Goal: Task Accomplishment & Management: Complete application form

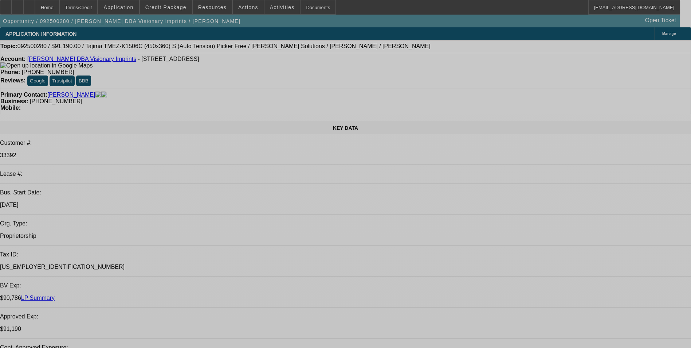
select select "0"
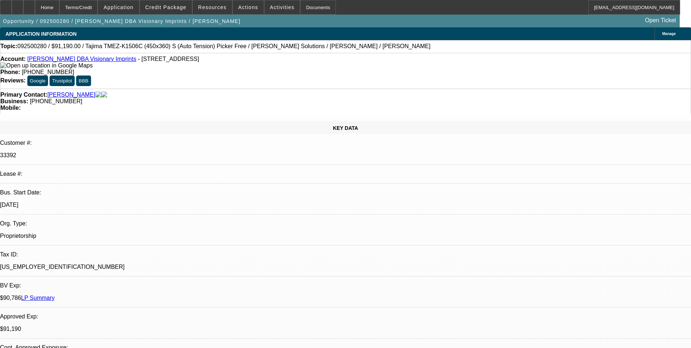
select select "2"
select select "0.1"
select select "0"
select select "2"
select select "0.1"
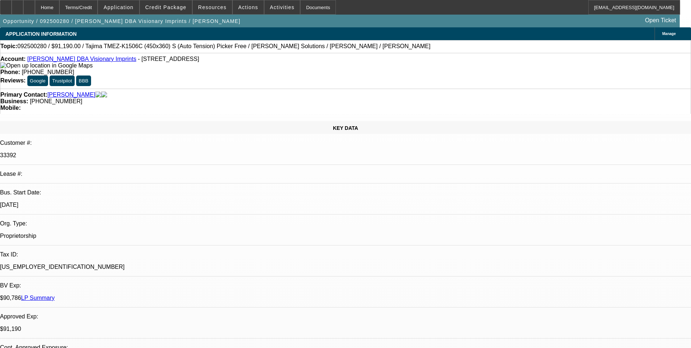
select select "0"
select select "0.1"
select select "0"
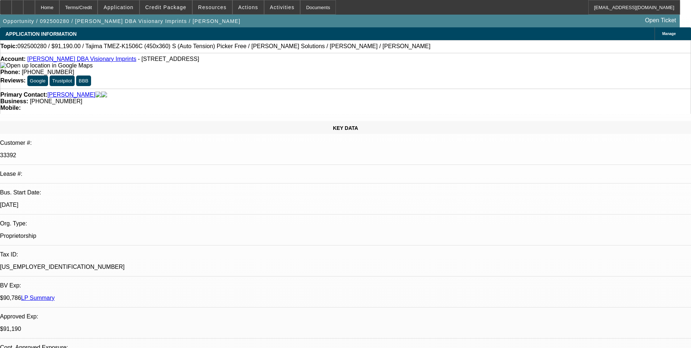
select select "0.1"
select select "1"
select select "2"
select select "4"
select select "1"
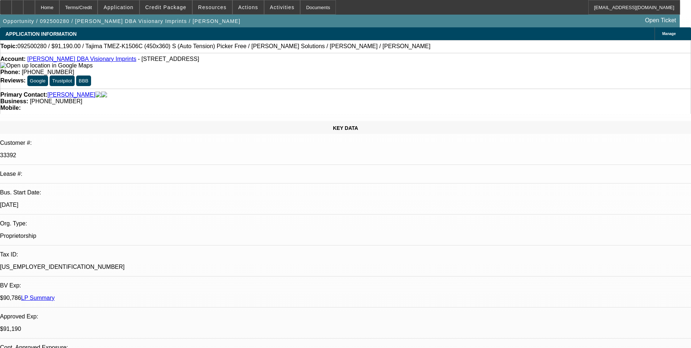
select select "2"
select select "4"
select select "1"
select select "4"
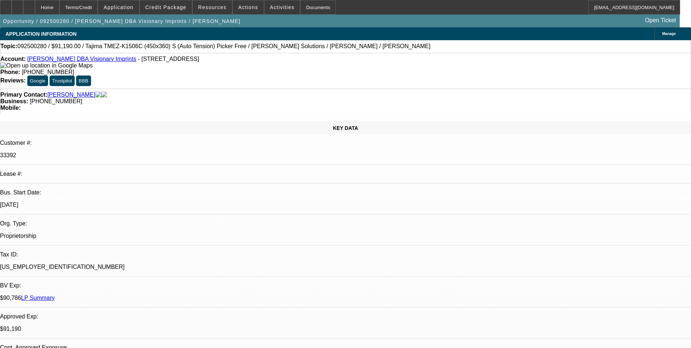
select select "1"
select select "4"
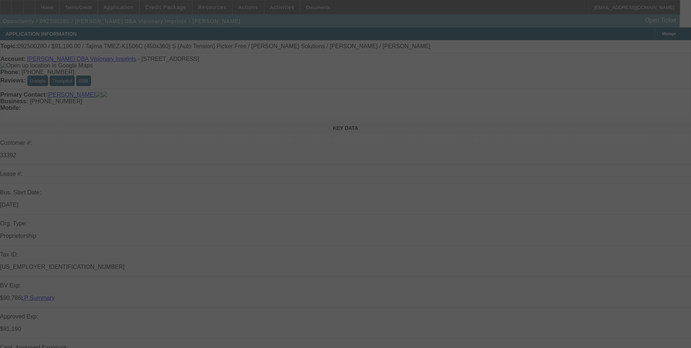
select select "0"
select select "2"
select select "0.1"
select select "0"
select select "2"
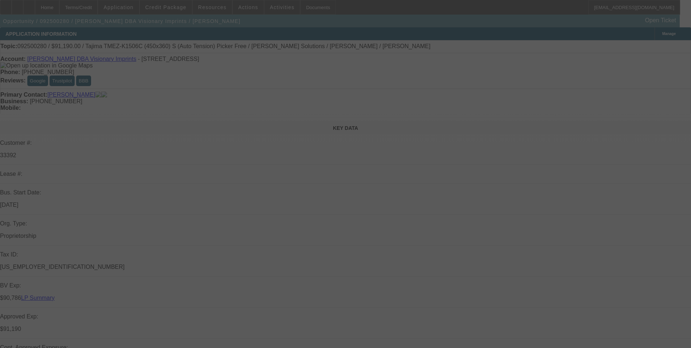
select select "0.1"
select select "0"
select select "0.1"
select select "0"
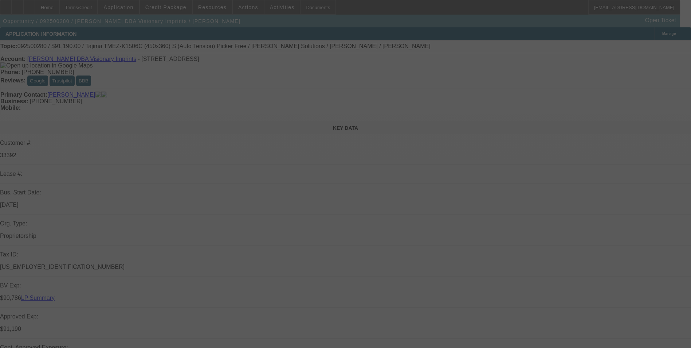
select select "0"
select select "0.1"
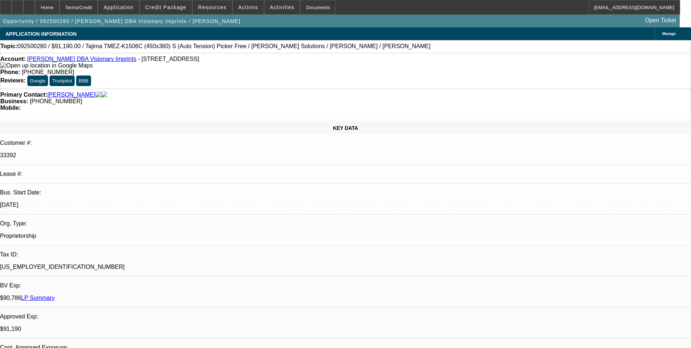
select select "1"
select select "2"
select select "4"
select select "1"
select select "2"
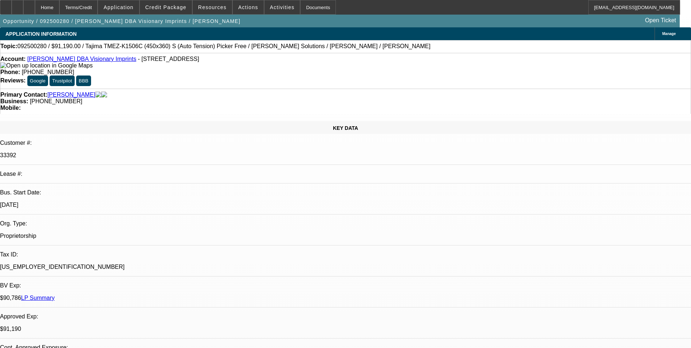
select select "4"
select select "1"
select select "4"
select select "1"
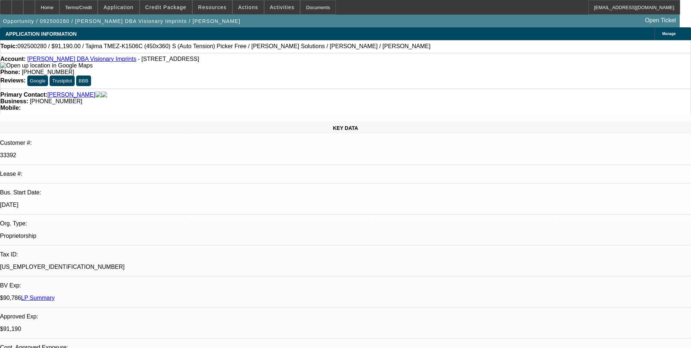
select select "1"
select select "4"
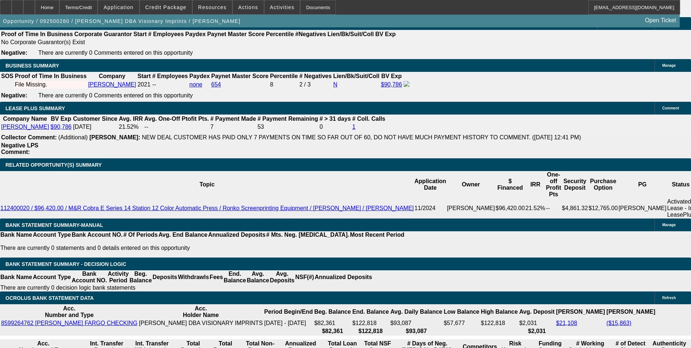
scroll to position [1166, 0]
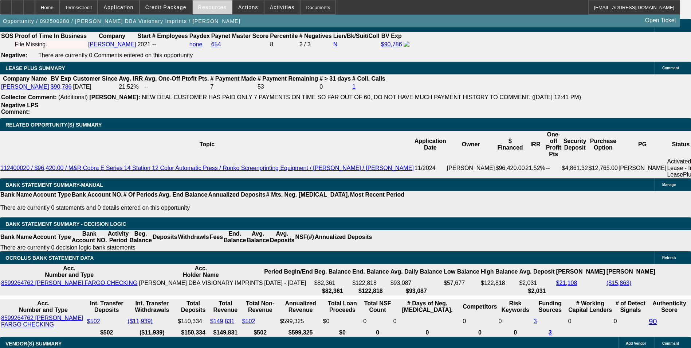
click at [203, 12] on span at bounding box center [212, 7] width 39 height 17
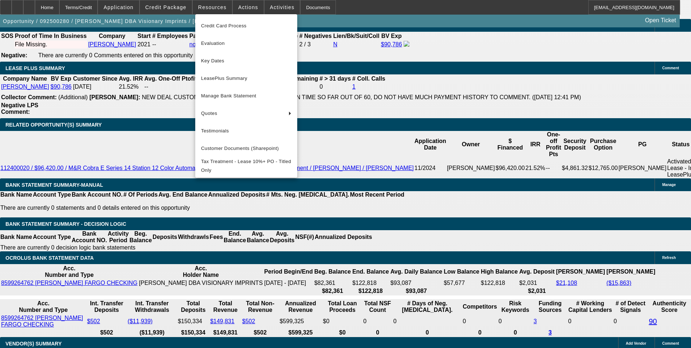
click at [204, 12] on div at bounding box center [345, 174] width 691 height 348
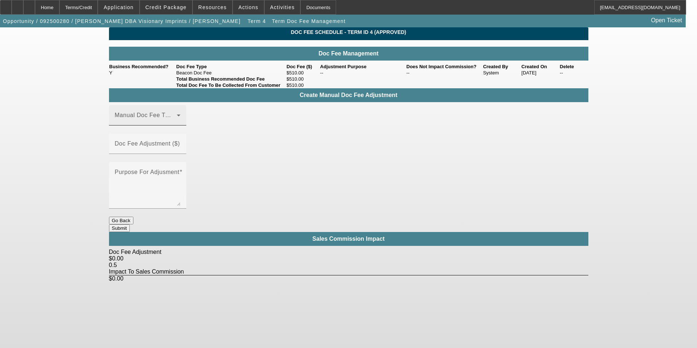
click at [158, 118] on mat-label "Manual Doc Fee Type" at bounding box center [145, 115] width 61 height 6
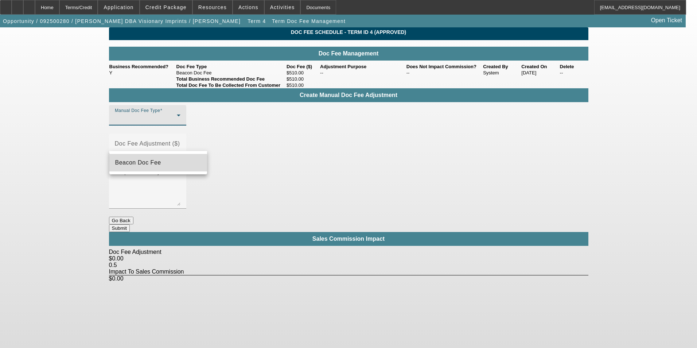
click at [159, 164] on span "Beacon Doc Fee" at bounding box center [138, 162] width 46 height 9
click at [180, 142] on mat-label "Doc Fee Adjustment ($)" at bounding box center [147, 143] width 65 height 6
click at [180, 142] on input "Doc Fee Adjustment ($)" at bounding box center [148, 146] width 66 height 9
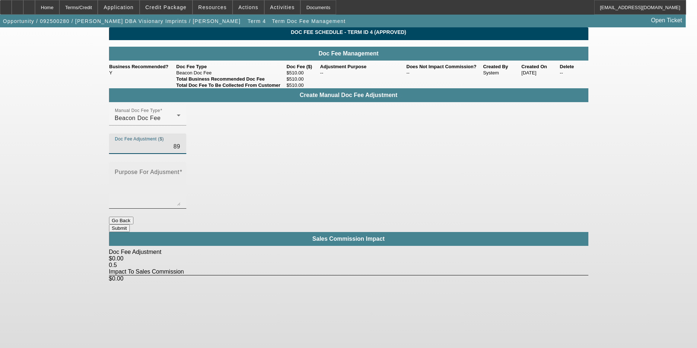
type input "$89.00"
click at [180, 175] on div "Purpose For Adjusment" at bounding box center [148, 185] width 66 height 47
type textarea "-"
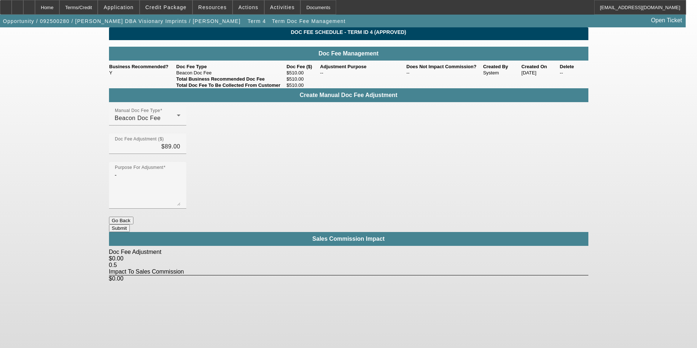
click at [130, 224] on button "Submit" at bounding box center [119, 228] width 21 height 8
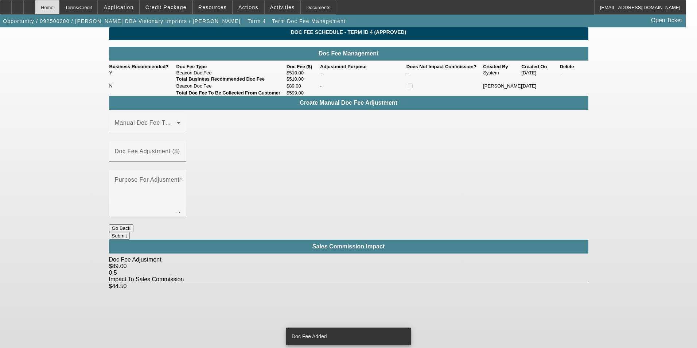
click at [59, 8] on div "Home" at bounding box center [47, 7] width 24 height 15
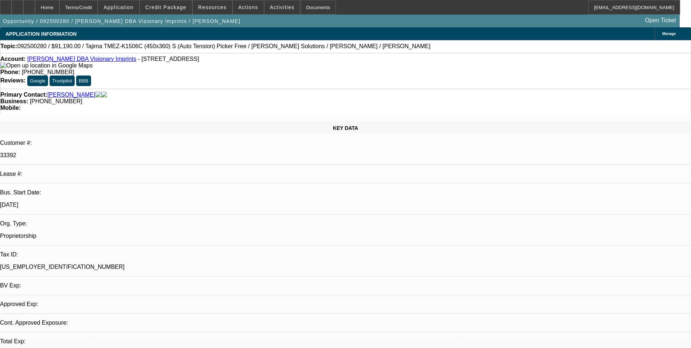
select select "0"
select select "2"
select select "0.1"
select select "4"
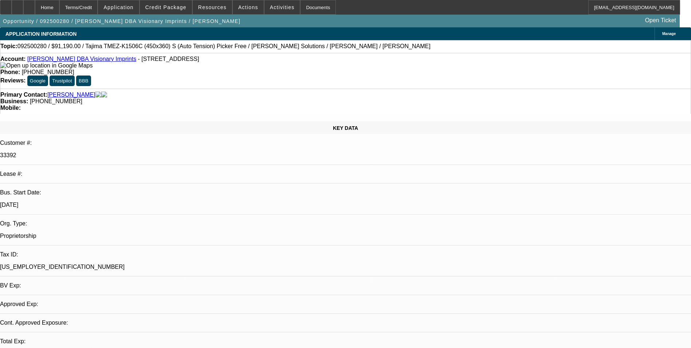
select select "0"
select select "2"
select select "0.1"
select select "4"
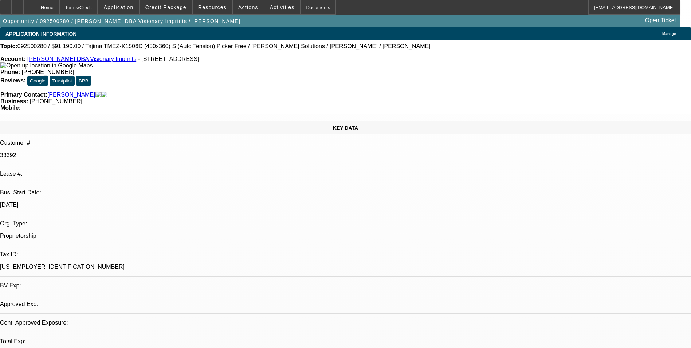
select select "0"
select select "0.1"
select select "4"
select select "0"
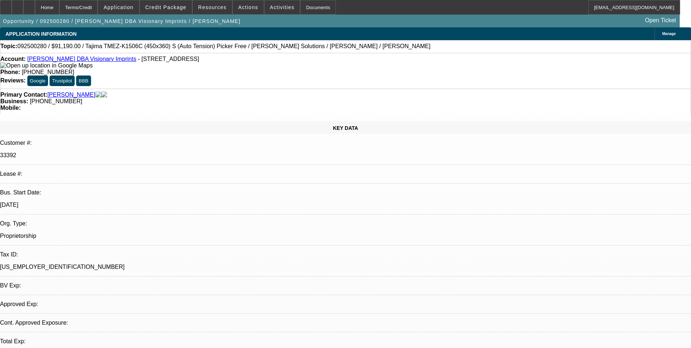
select select "0"
select select "0.1"
select select "4"
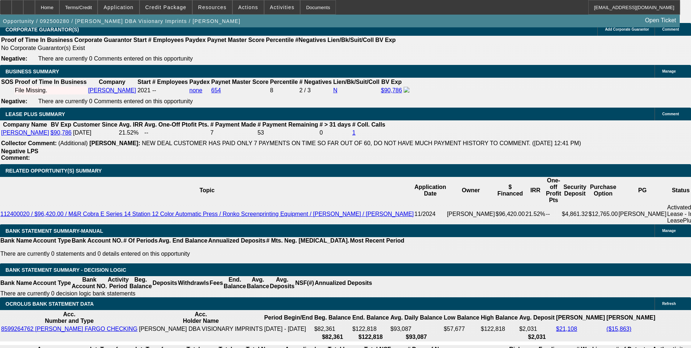
scroll to position [1239, 0]
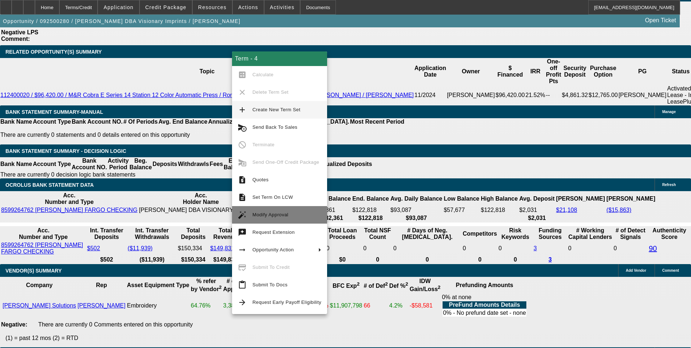
click at [279, 210] on span "Modify Approval" at bounding box center [287, 214] width 69 height 9
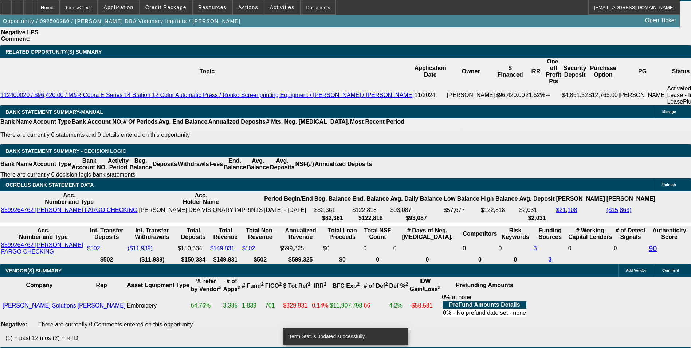
select select "0"
select select "2"
select select "0.1"
select select "4"
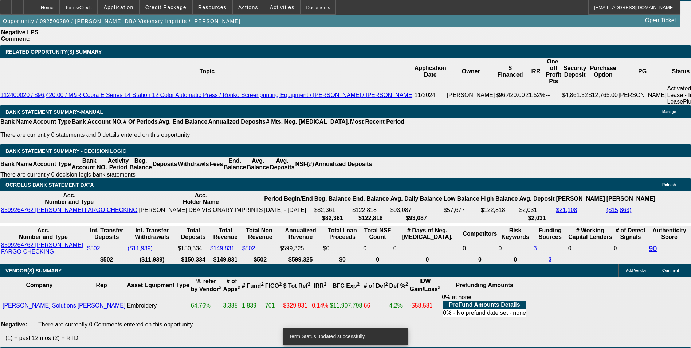
select select "0"
select select "2"
select select "0.1"
select select "4"
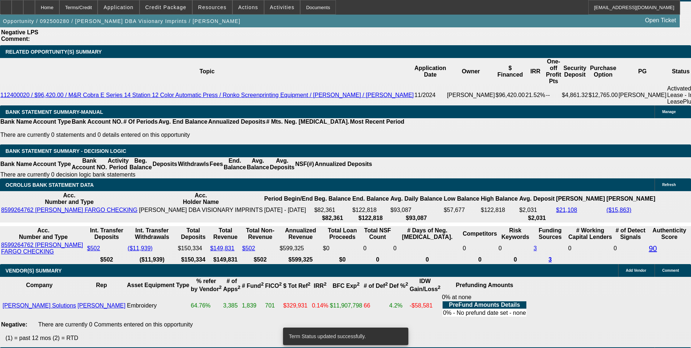
select select "0"
select select "2"
select select "0.1"
select select "4"
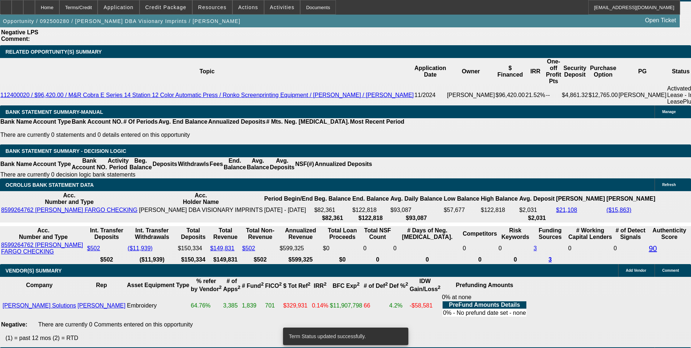
select select "0"
select select "0.1"
select select "4"
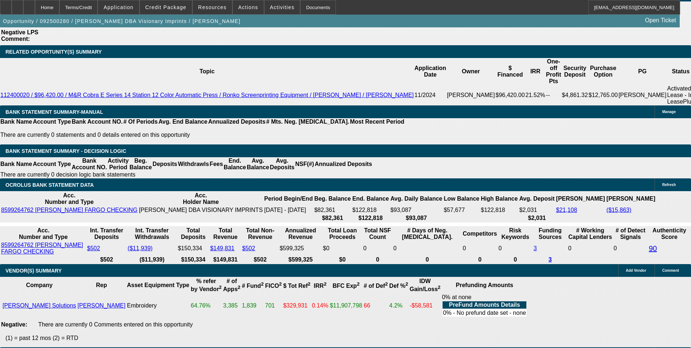
drag, startPoint x: 158, startPoint y: 125, endPoint x: 186, endPoint y: 127, distance: 28.1
type input "UNKNOWN"
type input "1"
type input "$3,117.56"
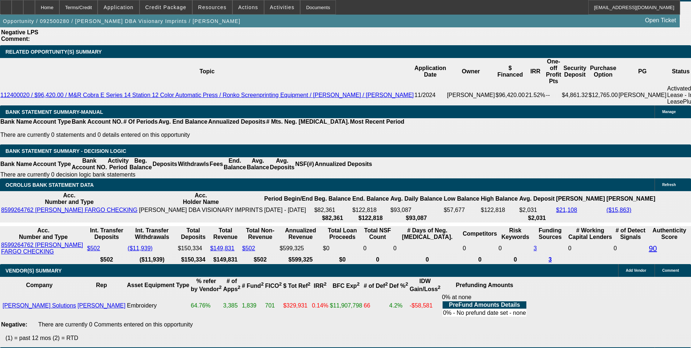
type input "$1,558.78"
type input "11"
type input "$3,965.38"
type input "$1,982.69"
type input "11.2"
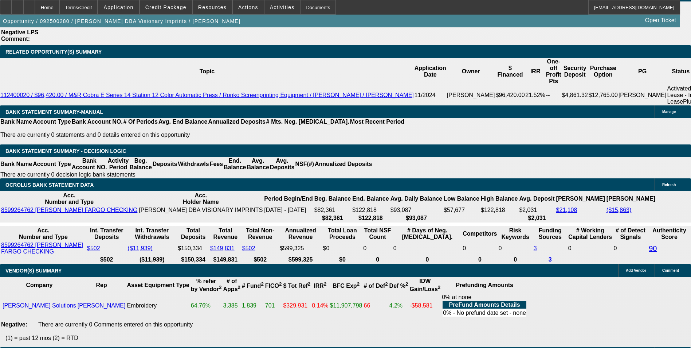
type input "$3,983.60"
type input "$1,991.80"
type input "11.2"
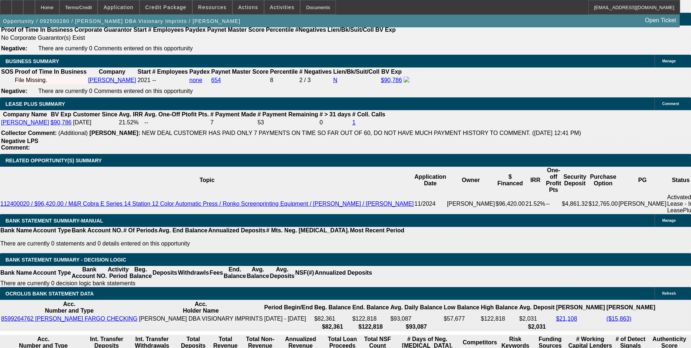
scroll to position [1130, 0]
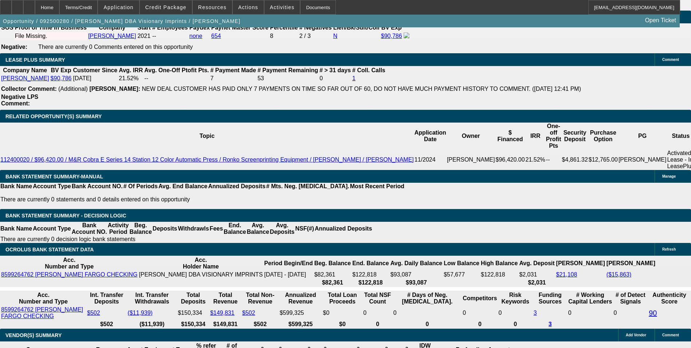
scroll to position [1239, 0]
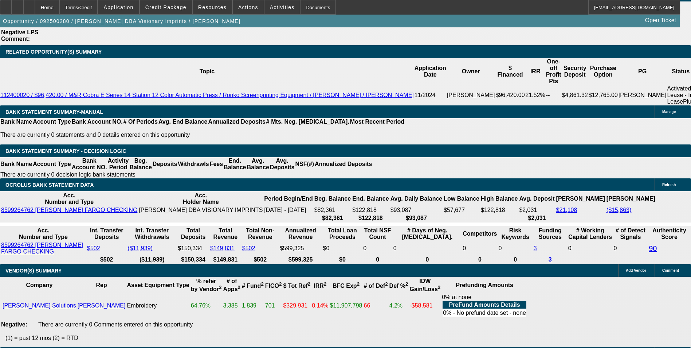
select select "0"
select select "2"
select select "0.1"
select select "4"
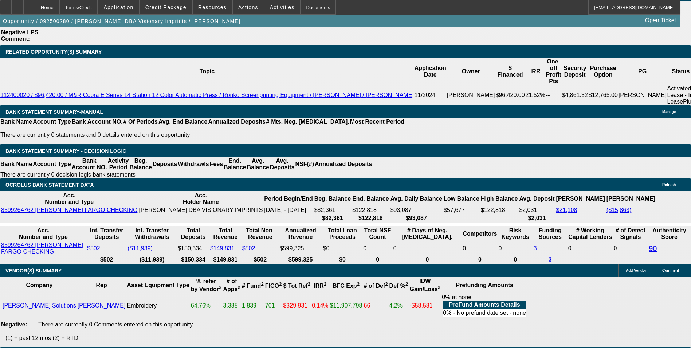
drag, startPoint x: 153, startPoint y: 124, endPoint x: 202, endPoint y: 119, distance: 49.1
type input "UNKNOWN"
type input "1"
type input "$3,117.56"
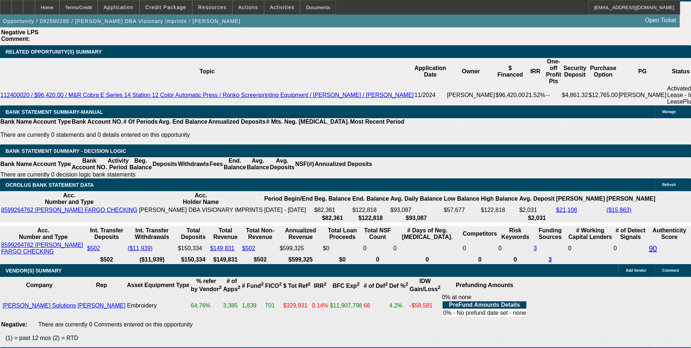
type input "$1,558.78"
type input "11"
type input "$3,965.38"
type input "$1,982.69"
type input "11.7"
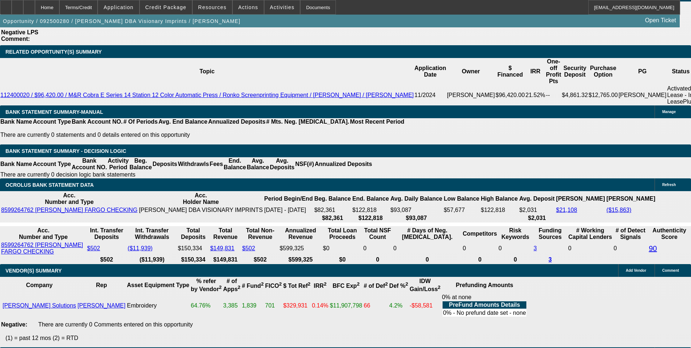
type input "$4,029.34"
type input "$2,014.67"
type input "11.7"
drag, startPoint x: 108, startPoint y: 125, endPoint x: 247, endPoint y: 109, distance: 139.4
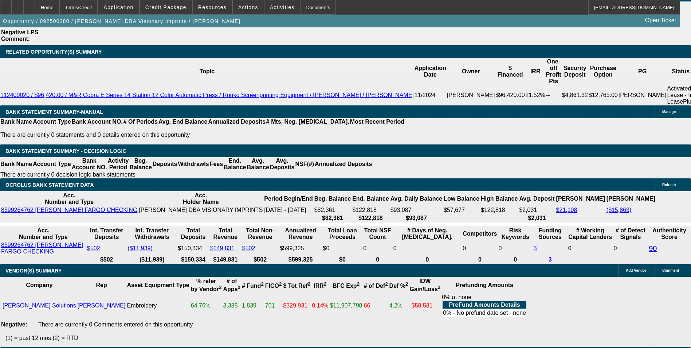
type input "1"
type input "$2.00"
type input "1998"
type input "$3,996.00"
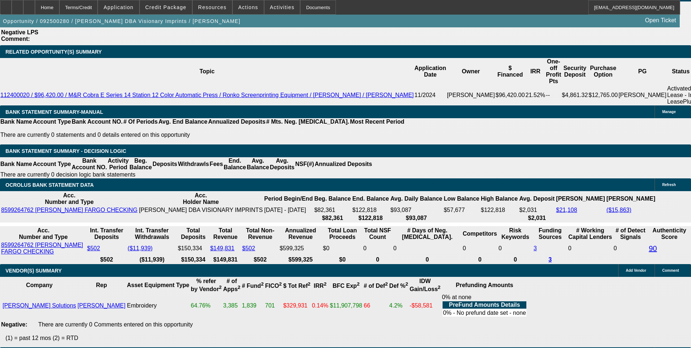
type input "11.3"
type input "1998.3"
type input "$3,996.60"
type input "1998.36"
type input "$3,996.72"
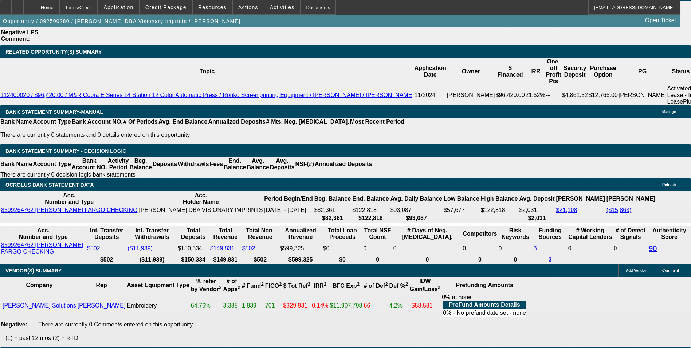
type input "$1,998.36"
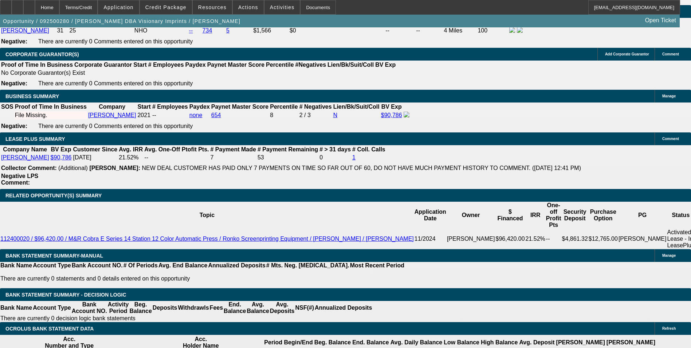
scroll to position [1093, 0]
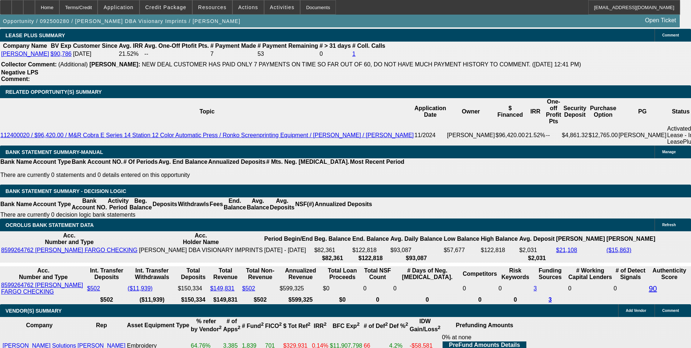
scroll to position [1203, 0]
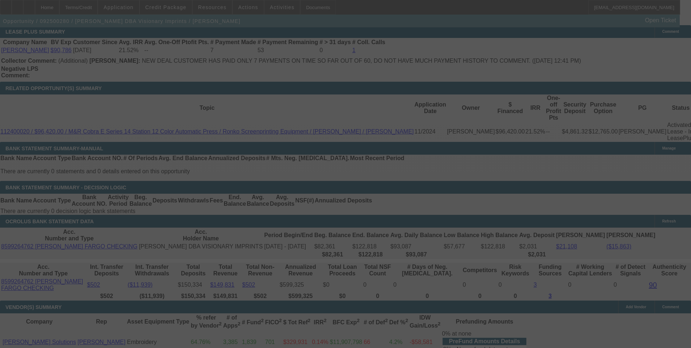
select select "0"
select select "2"
select select "0.1"
select select "4"
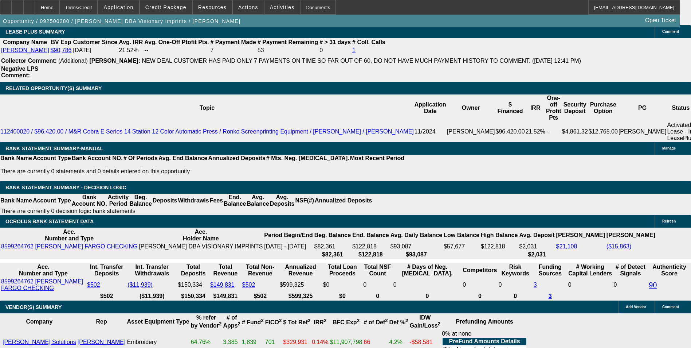
drag, startPoint x: 156, startPoint y: 160, endPoint x: 181, endPoint y: 159, distance: 24.8
type input "UNKNOWN"
type input "1"
type input "$3,117.56"
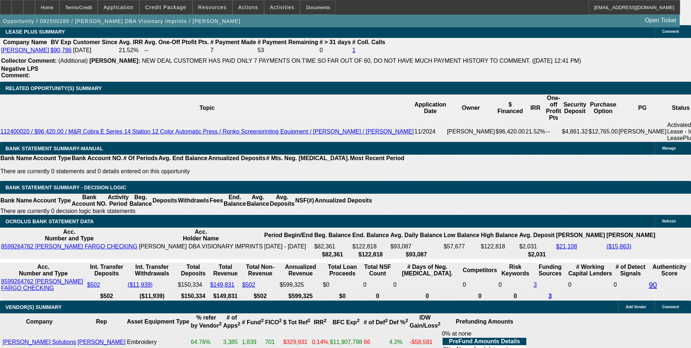
type input "$1,558.78"
type input "11"
type input "$3,965.38"
type input "$1,982.69"
type input "11.5"
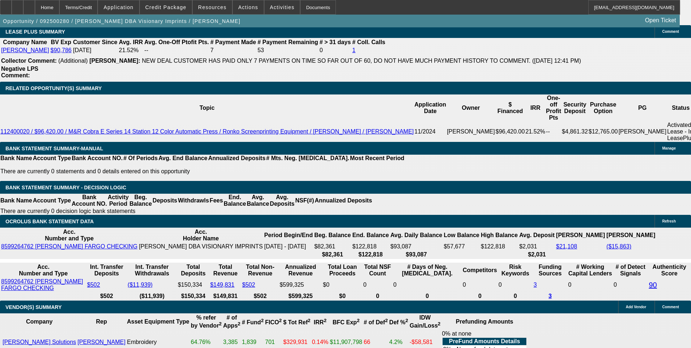
type input "$4,011.02"
type input "$2,005.51"
type input "11.5"
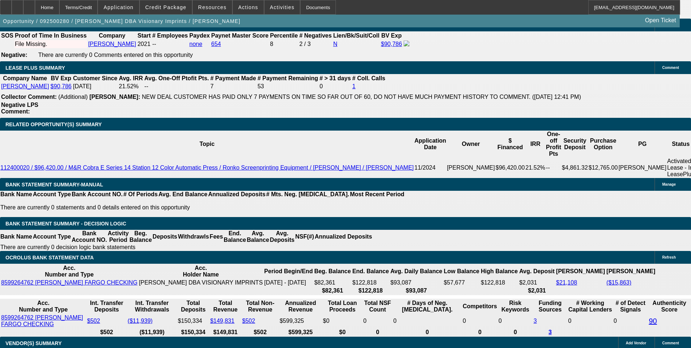
scroll to position [1093, 0]
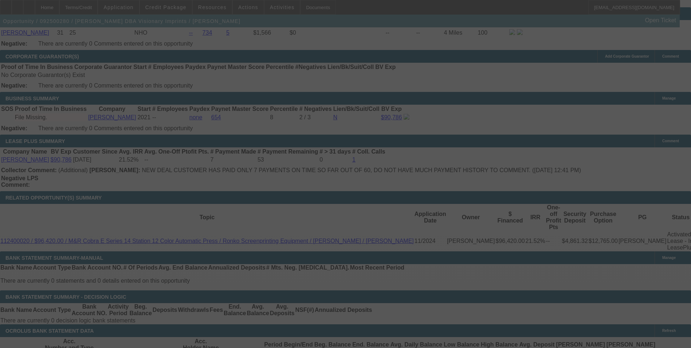
select select "0"
select select "2"
select select "0.1"
select select "4"
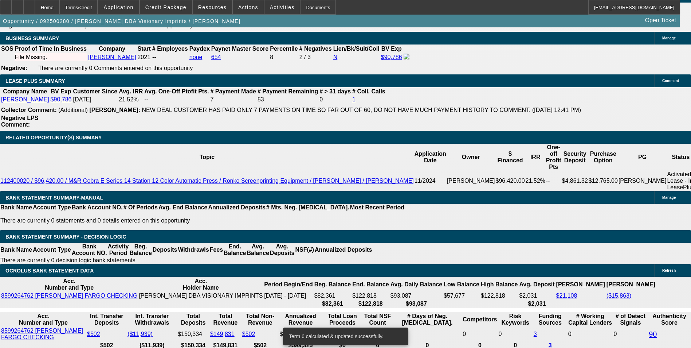
scroll to position [1166, 0]
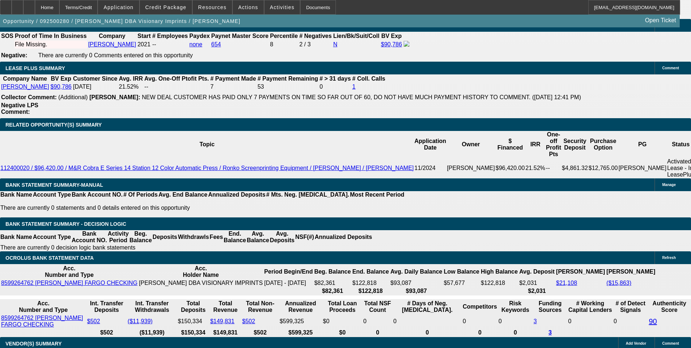
drag, startPoint x: 105, startPoint y: 197, endPoint x: 193, endPoint y: 188, distance: 88.6
type input "1"
type input "$2.00"
type input "UNKNOWN"
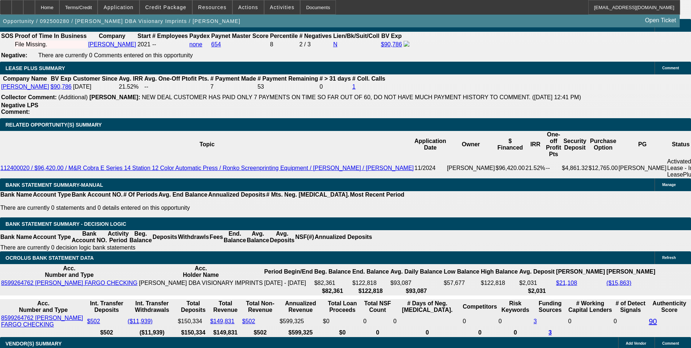
type input "1998"
type input "$3,996.00"
type input "11.3"
type input "1998.9"
type input "$3,997.80"
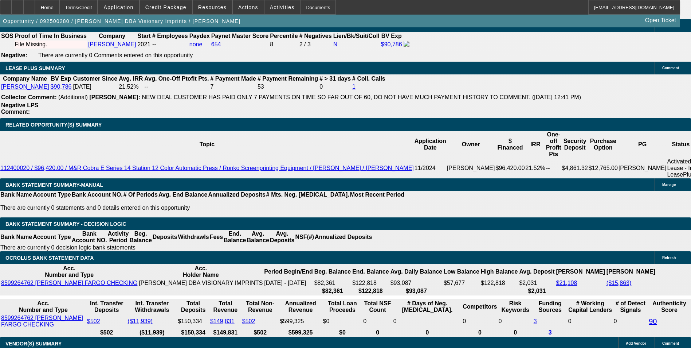
type input "11.4"
type input "1998.96"
type input "$3,997.92"
type input "$1,998.96"
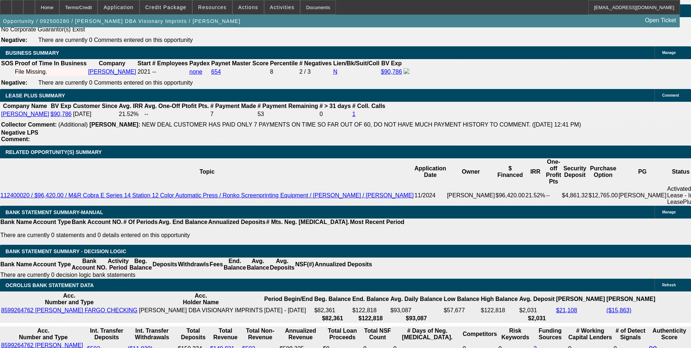
scroll to position [1093, 0]
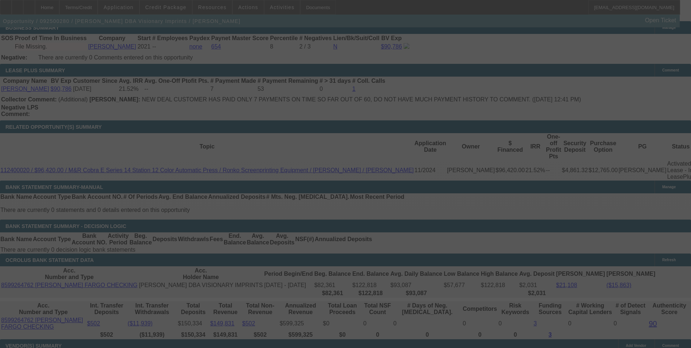
scroll to position [1166, 0]
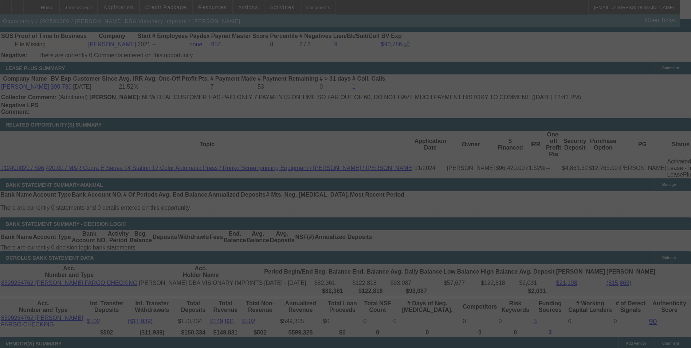
select select "0"
select select "2"
select select "0.1"
select select "4"
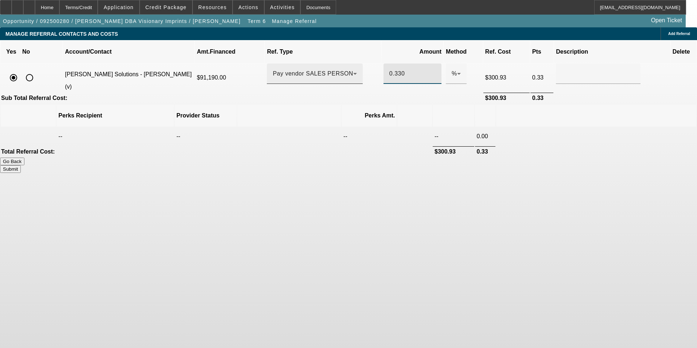
drag, startPoint x: 398, startPoint y: 62, endPoint x: 367, endPoint y: 65, distance: 31.2
click at [367, 65] on tr "[PERSON_NAME] Solutions - [PERSON_NAME] (v) $91,190.00 Pay vendor SALES PERSON …" at bounding box center [348, 77] width 695 height 28
click at [451, 186] on body "Home Terms/Credit Application Credit Package Resources Actions Activities Docum…" at bounding box center [348, 174] width 697 height 348
click at [21, 165] on button "Submit" at bounding box center [10, 169] width 21 height 8
type input "0.300"
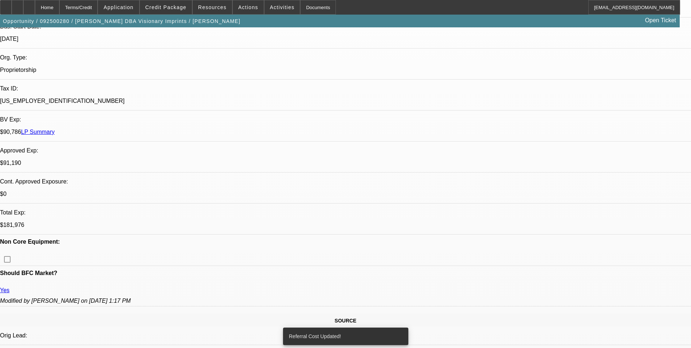
select select "0"
select select "2"
select select "0.1"
select select "4"
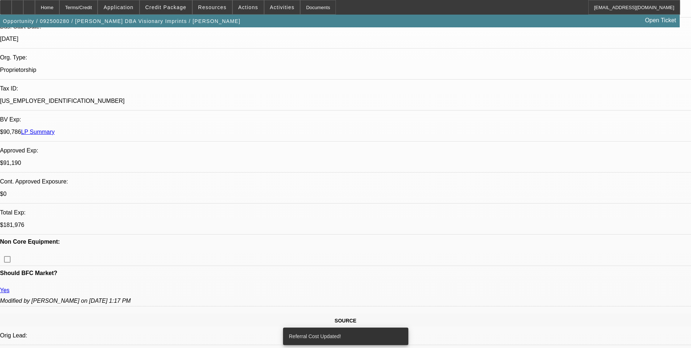
select select "0"
select select "2"
select select "0.1"
select select "4"
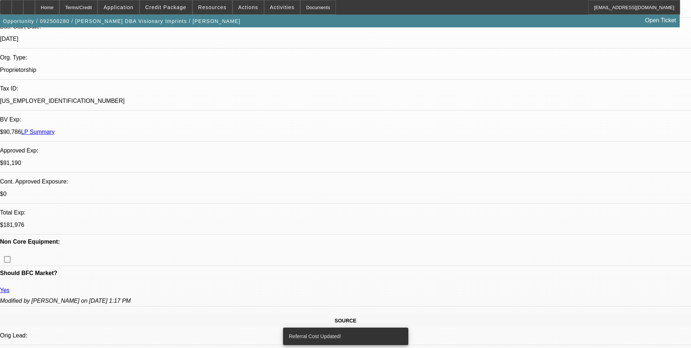
select select "0"
select select "2"
select select "0.1"
select select "4"
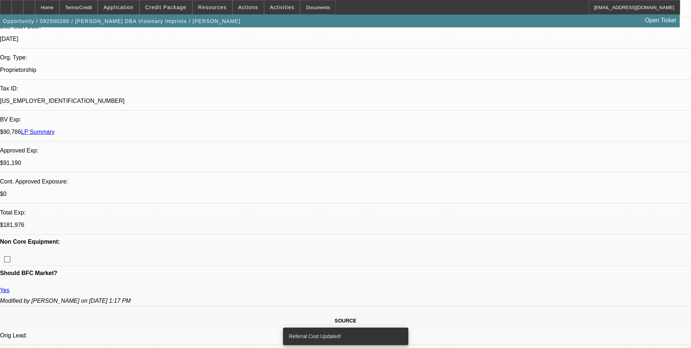
select select "0"
select select "0.1"
select select "4"
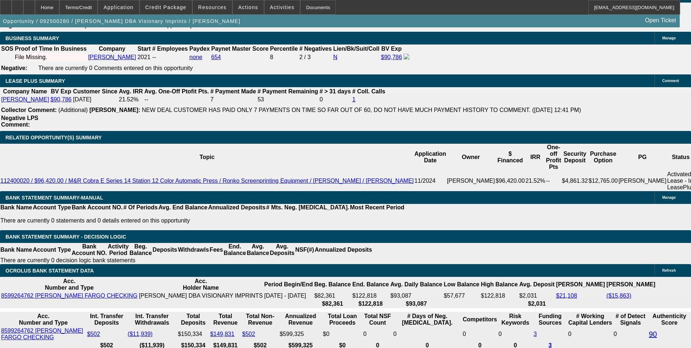
scroll to position [1166, 0]
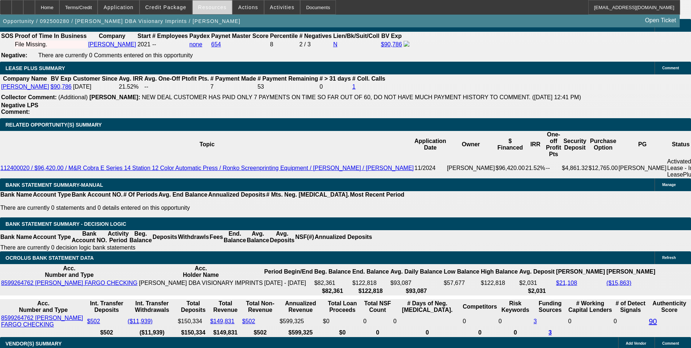
click at [206, 10] on span at bounding box center [212, 7] width 39 height 17
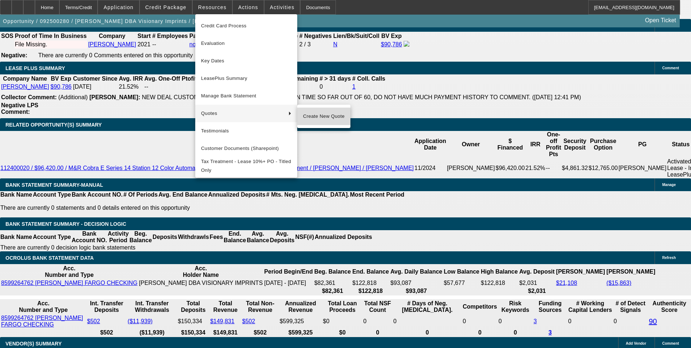
click at [331, 115] on span "Create New Quote" at bounding box center [324, 116] width 42 height 9
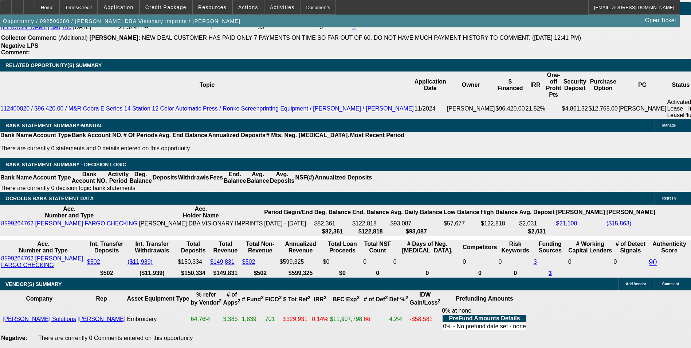
scroll to position [1226, 0]
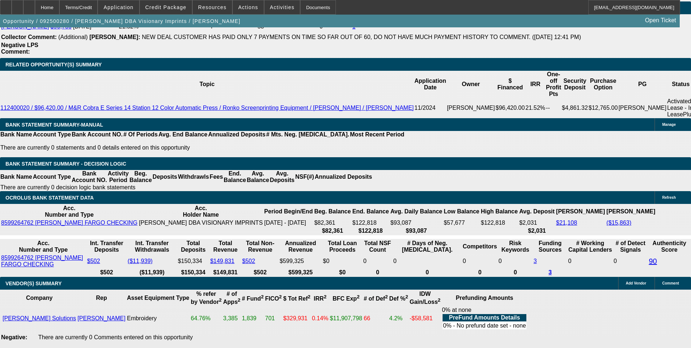
drag, startPoint x: 690, startPoint y: 248, endPoint x: 682, endPoint y: 183, distance: 66.2
click at [682, 183] on div "APPLICATION INFORMATION [GEOGRAPHIC_DATA] Topic: 092500280 / $91,190.00 / Tajim…" at bounding box center [345, 169] width 691 height 2736
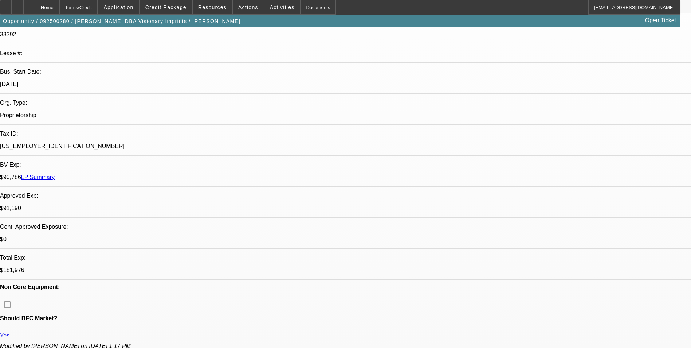
scroll to position [56, 0]
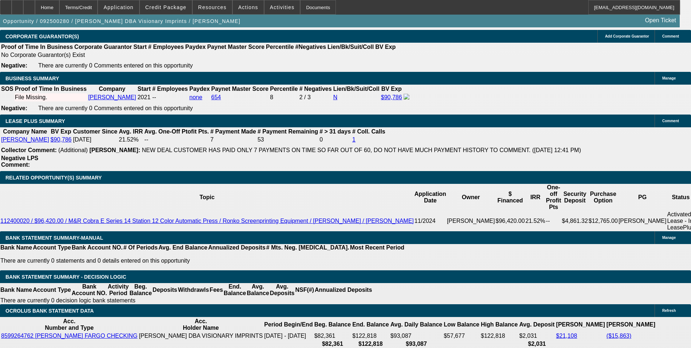
scroll to position [1040, 0]
